Goal: Navigation & Orientation: Find specific page/section

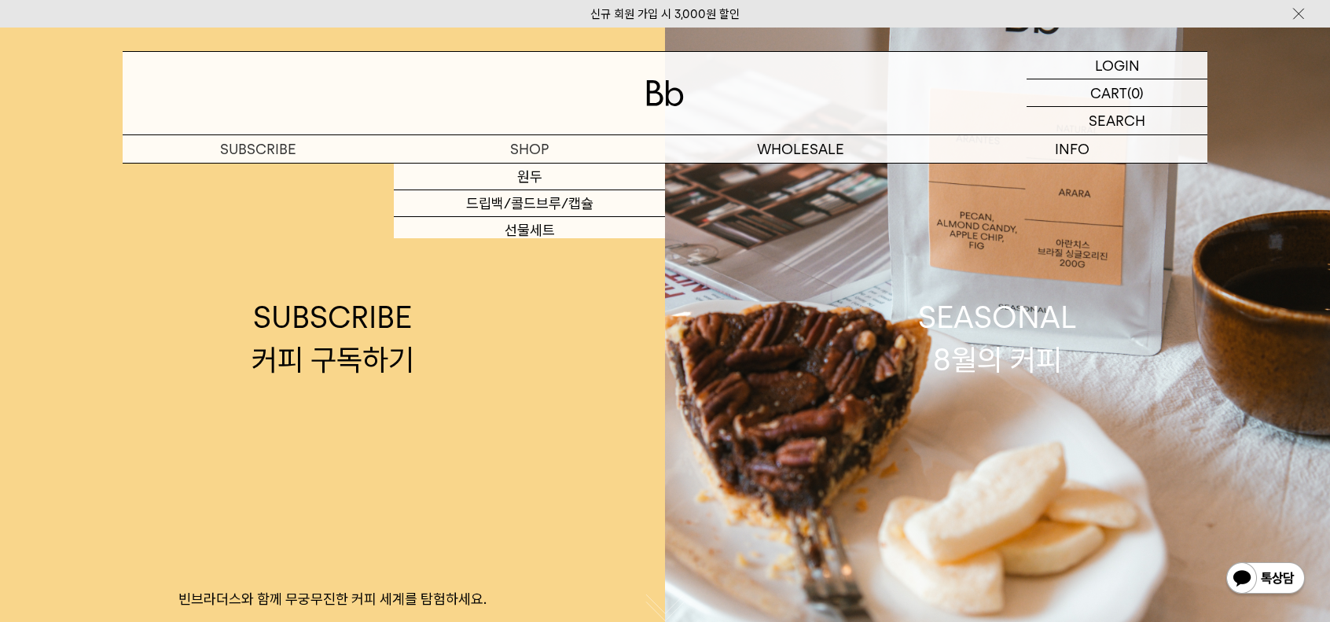
drag, startPoint x: 527, startPoint y: 460, endPoint x: 610, endPoint y: -95, distance: 561.3
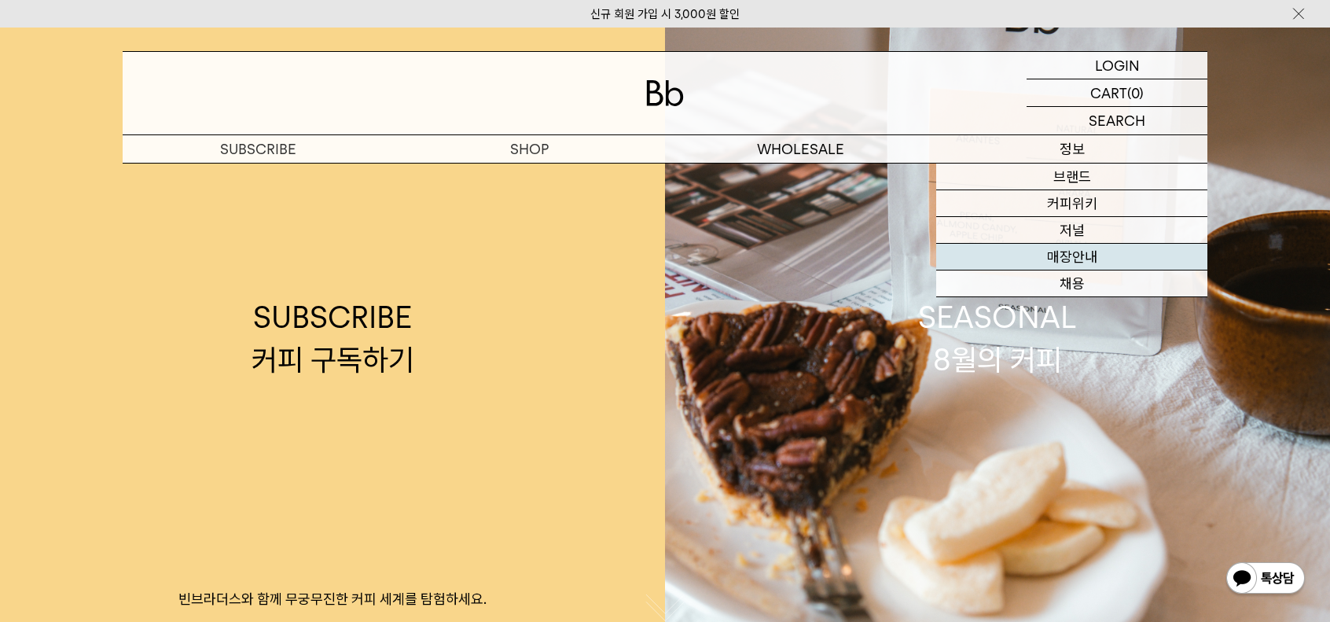
click at [1068, 264] on link "매장안내" at bounding box center [1071, 257] width 271 height 27
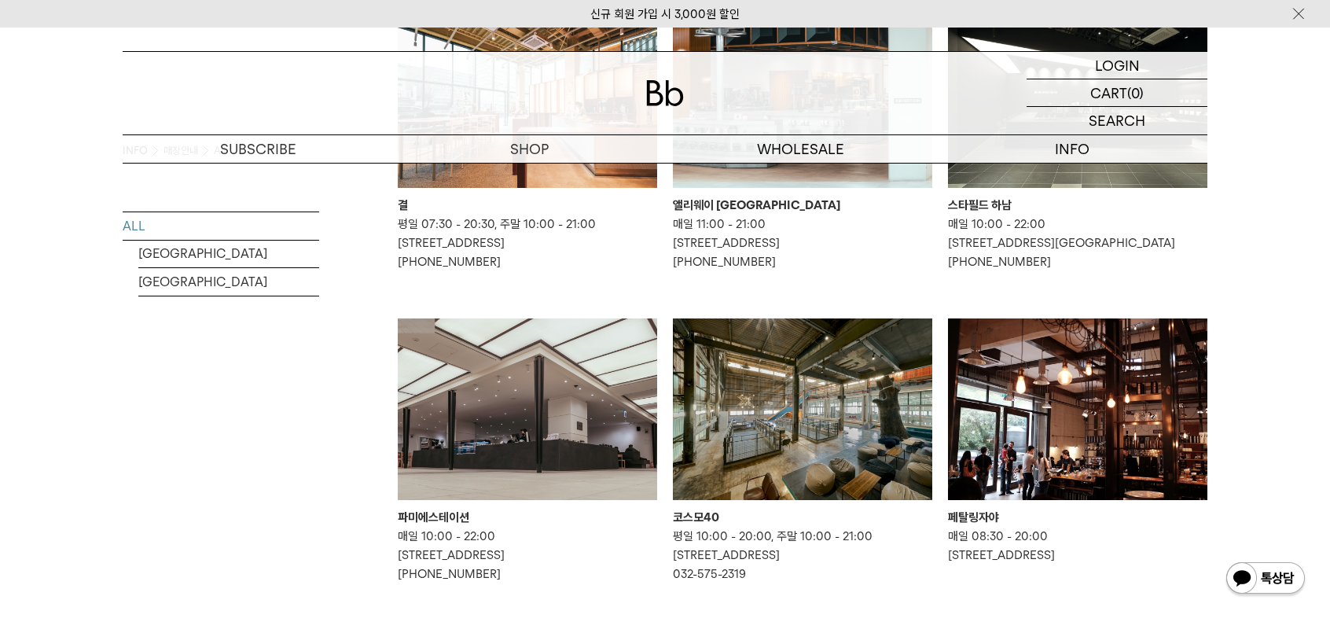
scroll to position [535, 0]
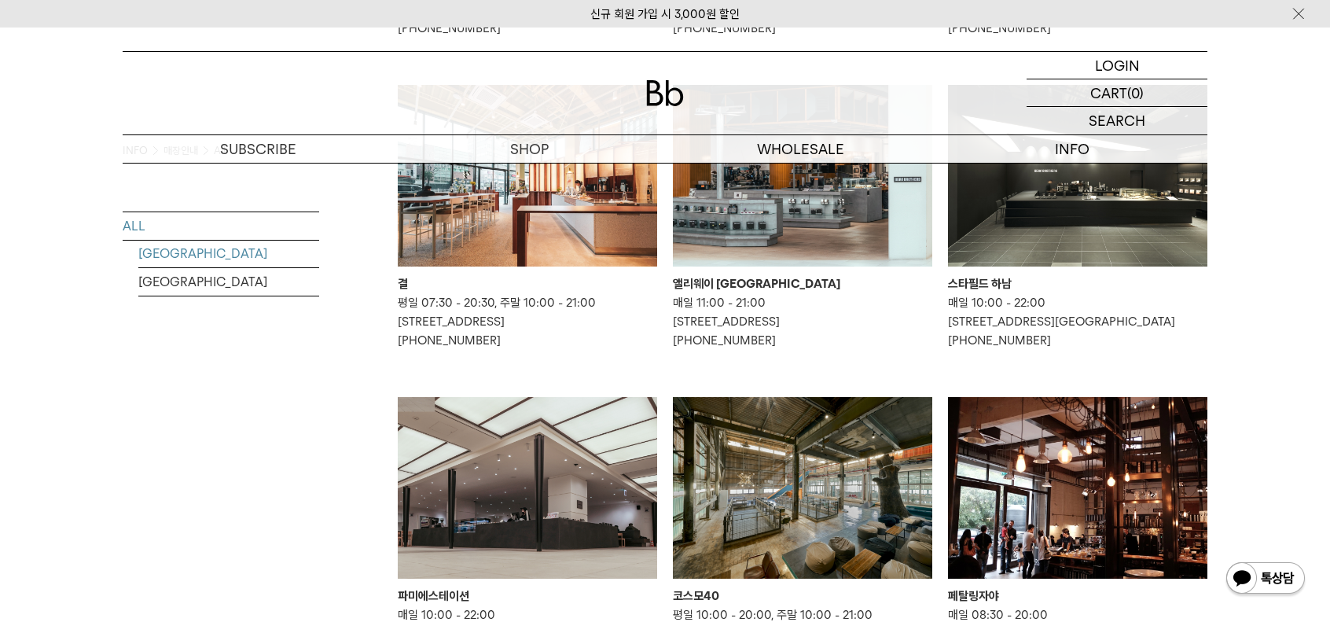
click at [182, 252] on link "[GEOGRAPHIC_DATA]" at bounding box center [228, 254] width 181 height 28
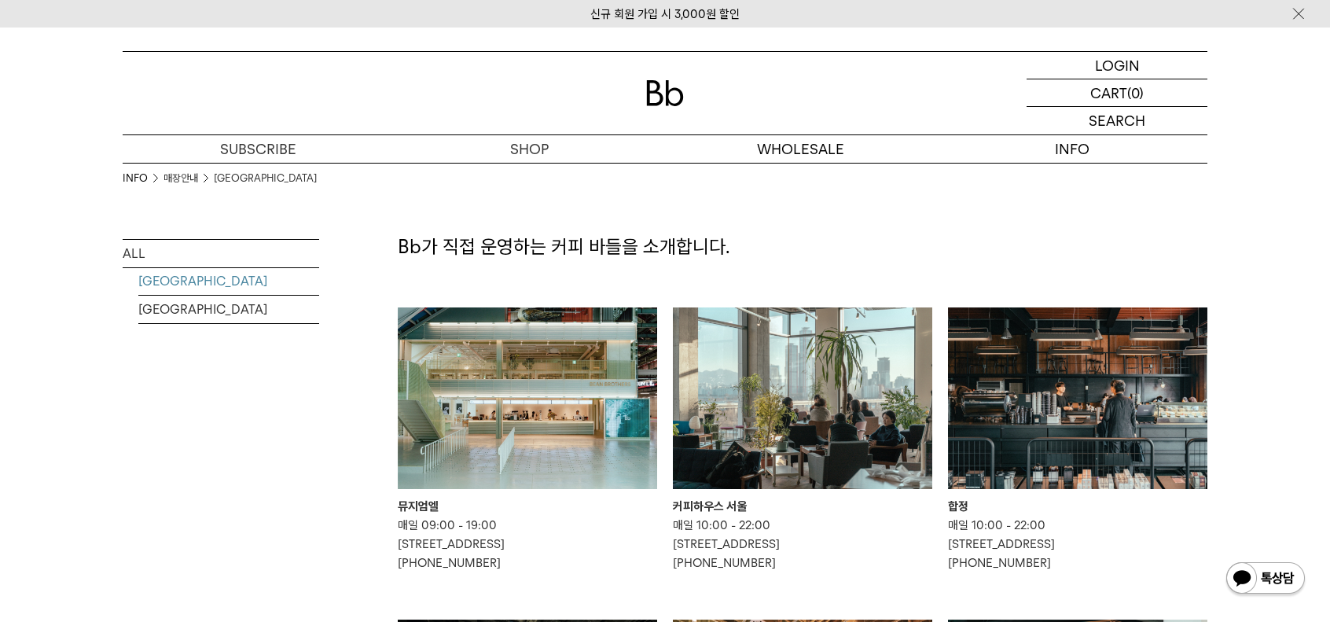
click at [187, 303] on link "MALAYSIA" at bounding box center [228, 310] width 181 height 28
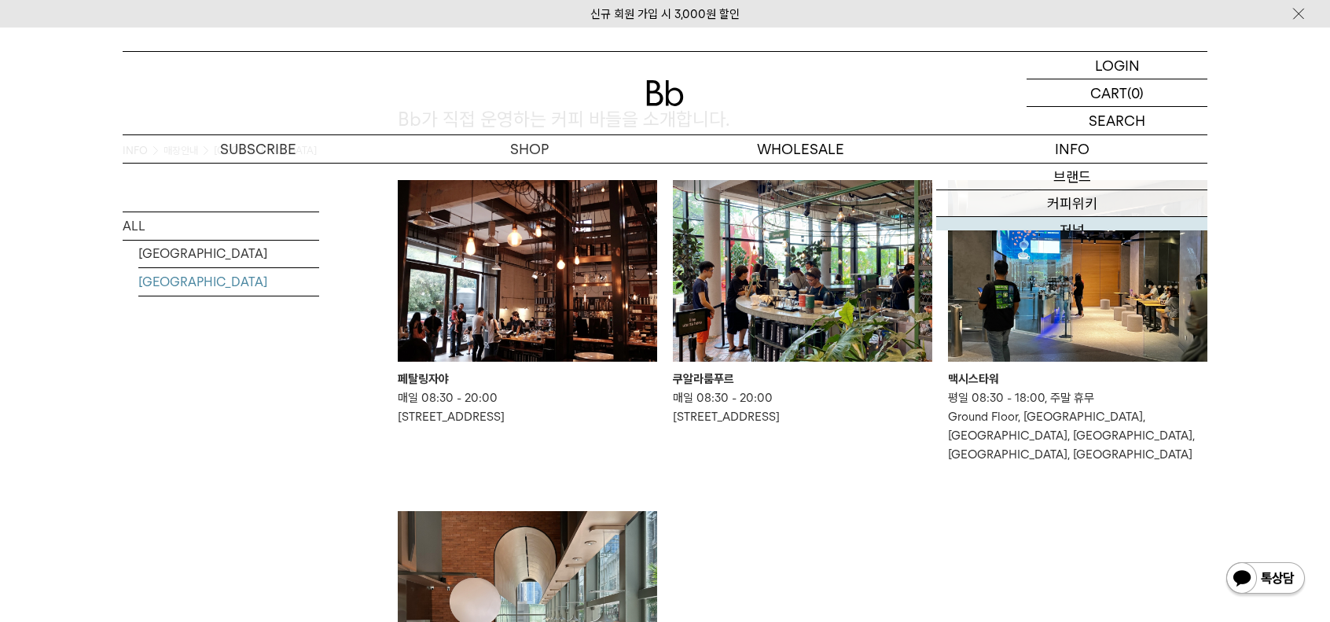
scroll to position [756, 0]
